Goal: Task Accomplishment & Management: Manage account settings

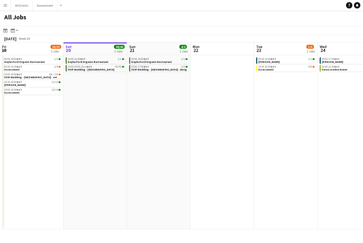
click at [2, 10] on button "Menu" at bounding box center [5, 5] width 11 height 11
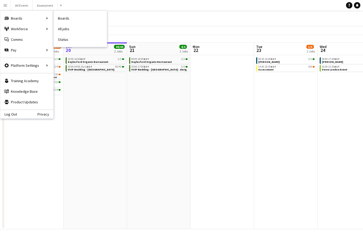
click at [67, 42] on link "Status" at bounding box center [80, 39] width 53 height 11
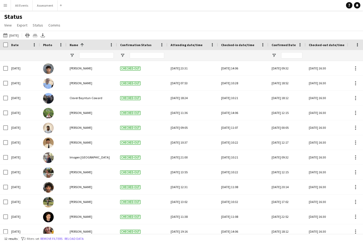
click at [20, 32] on button "[DATE] to [DATE] [DATE]" at bounding box center [11, 35] width 18 height 6
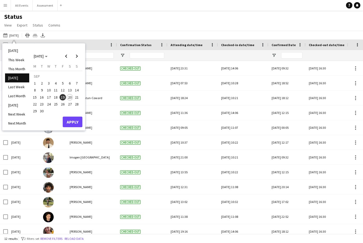
click at [71, 99] on span "20" at bounding box center [70, 97] width 6 height 6
click at [74, 122] on button "Apply" at bounding box center [73, 122] width 20 height 11
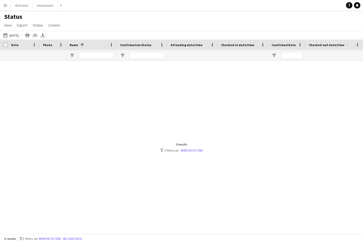
click at [53, 241] on button "Remove filters" at bounding box center [50, 239] width 24 height 6
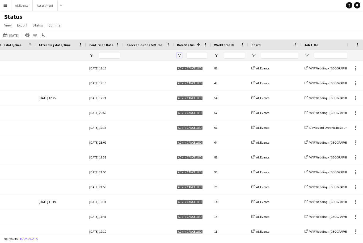
click at [181, 56] on span "Open Filter Menu" at bounding box center [179, 55] width 5 height 5
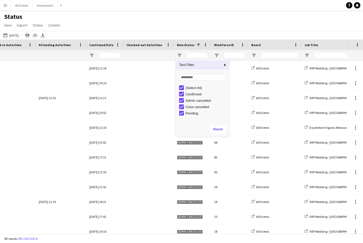
click at [196, 87] on div "(Select All)" at bounding box center [206, 88] width 42 height 4
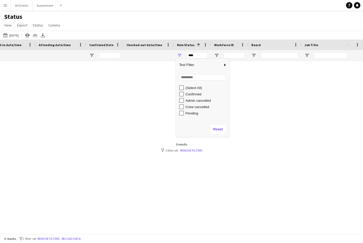
click at [197, 96] on div "Confirmed" at bounding box center [206, 94] width 42 height 4
type input "**********"
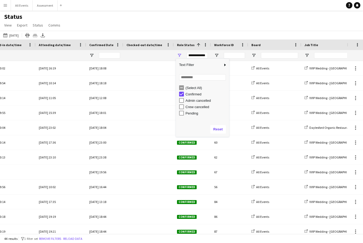
click at [235, 25] on div "Status View Views Default view New view Update view Delete view Edit name Custo…" at bounding box center [181, 22] width 363 height 18
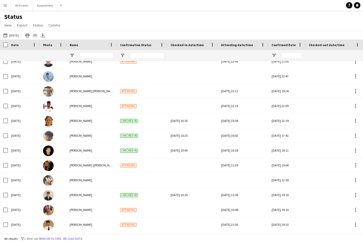
click at [179, 177] on div at bounding box center [192, 180] width 44 height 15
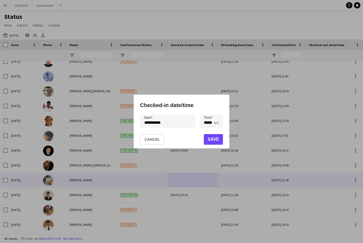
click at [161, 142] on button "Cancel" at bounding box center [152, 139] width 24 height 11
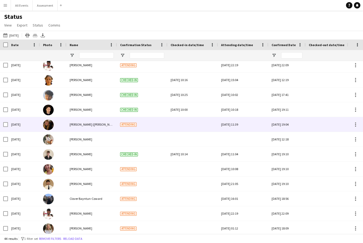
click at [132, 124] on span "Attending" at bounding box center [128, 125] width 16 height 4
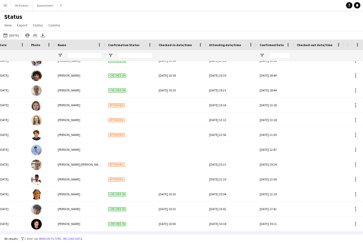
click at [202, 147] on div at bounding box center [180, 150] width 44 height 15
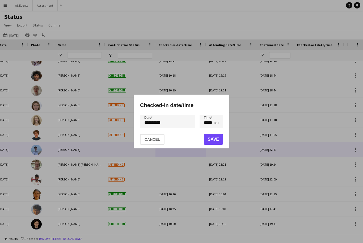
click at [157, 142] on button "Cancel" at bounding box center [152, 139] width 24 height 11
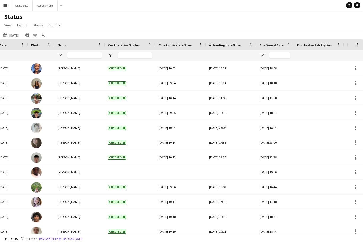
click at [178, 205] on div "[DATE] 10:14" at bounding box center [180, 202] width 44 height 15
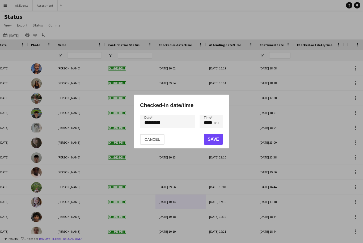
click at [191, 169] on div at bounding box center [181, 121] width 363 height 243
click at [158, 138] on button "Cancel" at bounding box center [152, 139] width 24 height 11
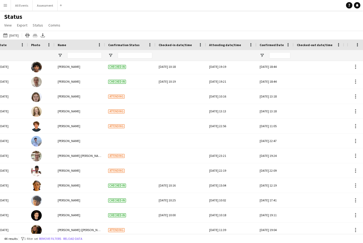
click at [196, 172] on div at bounding box center [180, 170] width 44 height 15
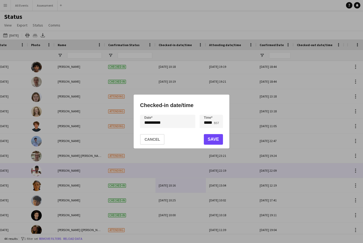
click at [157, 140] on button "Cancel" at bounding box center [152, 139] width 24 height 11
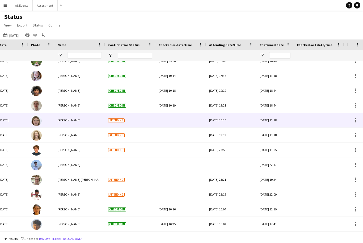
click at [180, 121] on div at bounding box center [180, 120] width 44 height 15
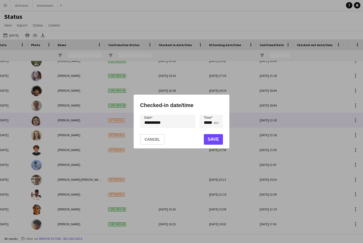
click at [213, 140] on button "Save" at bounding box center [213, 139] width 19 height 11
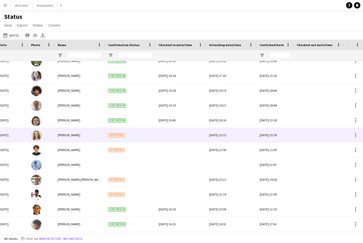
click at [181, 137] on div at bounding box center [180, 135] width 44 height 15
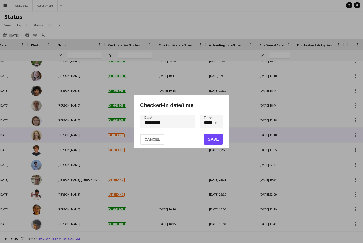
click at [216, 143] on button "Save" at bounding box center [213, 139] width 19 height 11
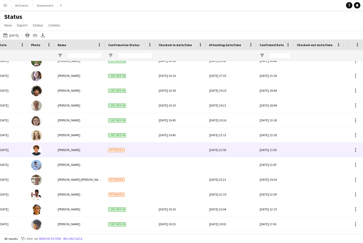
click at [180, 147] on div at bounding box center [180, 150] width 44 height 15
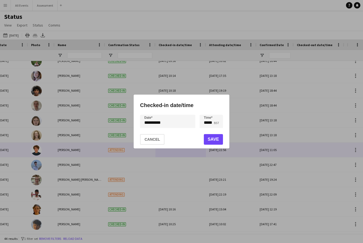
click at [216, 141] on button "Save" at bounding box center [213, 139] width 19 height 11
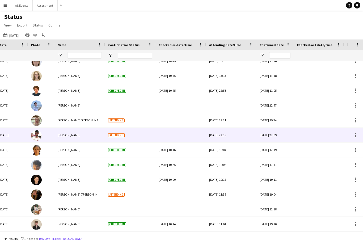
click at [181, 136] on div at bounding box center [180, 135] width 44 height 15
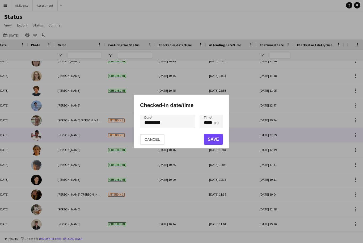
click at [213, 142] on button "Save" at bounding box center [213, 139] width 19 height 11
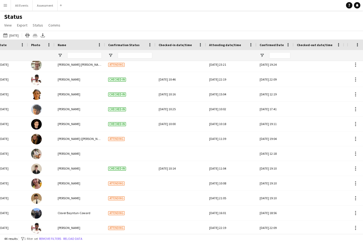
click at [180, 139] on div at bounding box center [180, 139] width 44 height 15
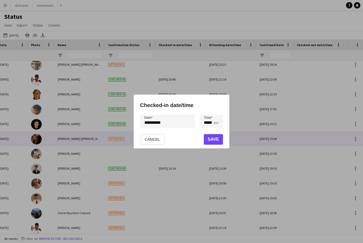
click at [215, 140] on button "Save" at bounding box center [213, 139] width 19 height 11
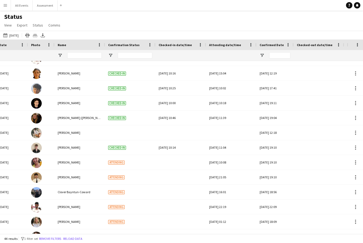
click at [181, 134] on div at bounding box center [180, 133] width 44 height 15
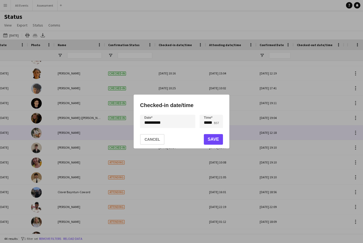
click at [215, 138] on button "Save" at bounding box center [213, 139] width 19 height 11
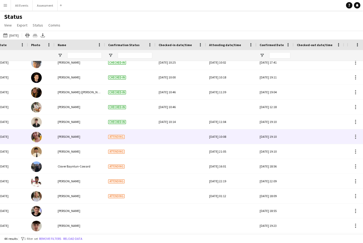
click at [179, 137] on div at bounding box center [180, 137] width 44 height 15
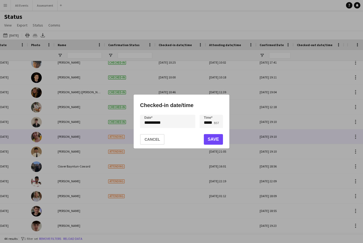
click at [213, 139] on button "Save" at bounding box center [213, 139] width 19 height 11
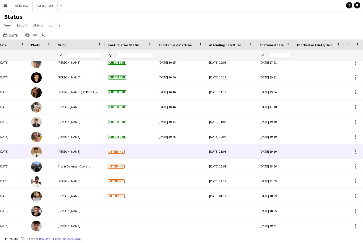
click at [182, 151] on div at bounding box center [180, 151] width 44 height 15
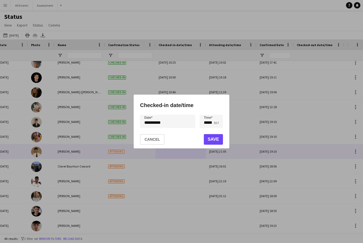
click at [218, 141] on button "Save" at bounding box center [213, 139] width 19 height 11
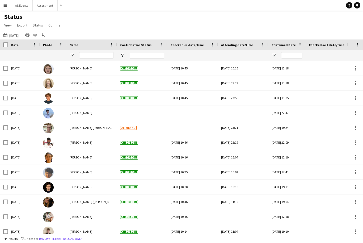
click at [174, 184] on div "[DATE] 10:00" at bounding box center [192, 187] width 44 height 15
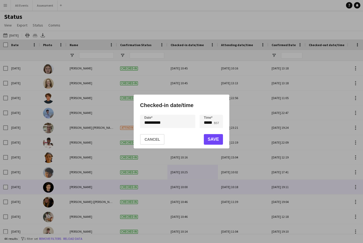
click at [162, 140] on button "Cancel" at bounding box center [152, 139] width 24 height 11
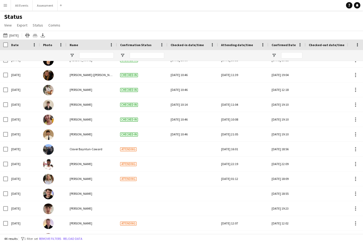
click at [205, 139] on div "[DATE] 10:46" at bounding box center [192, 134] width 44 height 15
